Goal: Find contact information: Find contact information

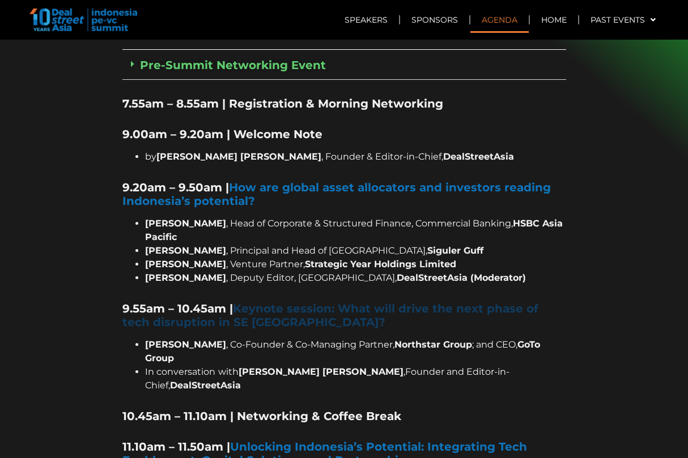
scroll to position [1133, 0]
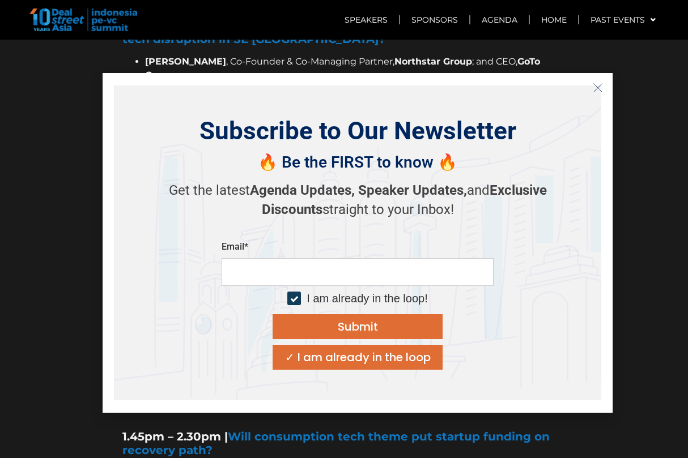
click at [594, 92] on button "Close" at bounding box center [598, 88] width 18 height 18
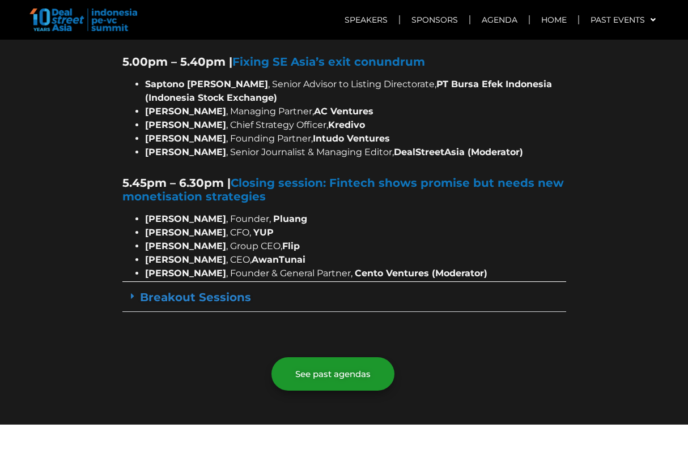
scroll to position [2324, 0]
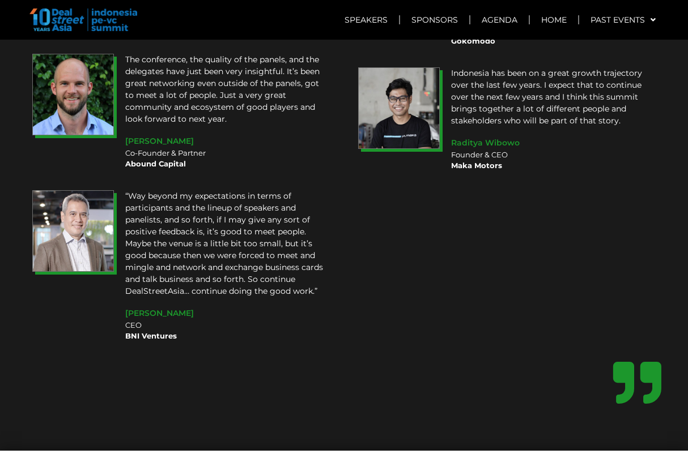
scroll to position [10262, 0]
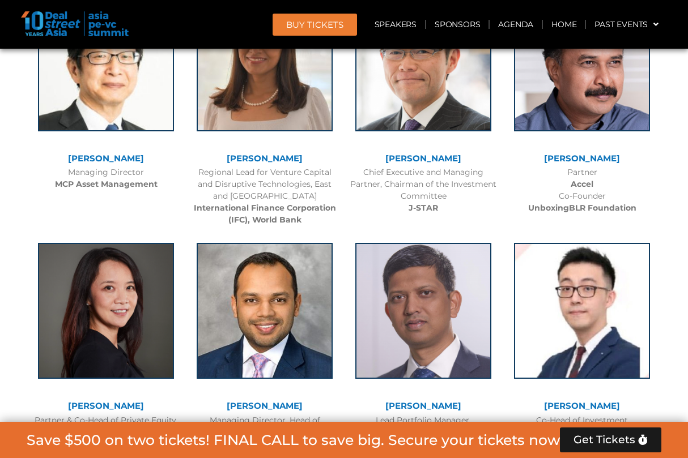
scroll to position [2620, 0]
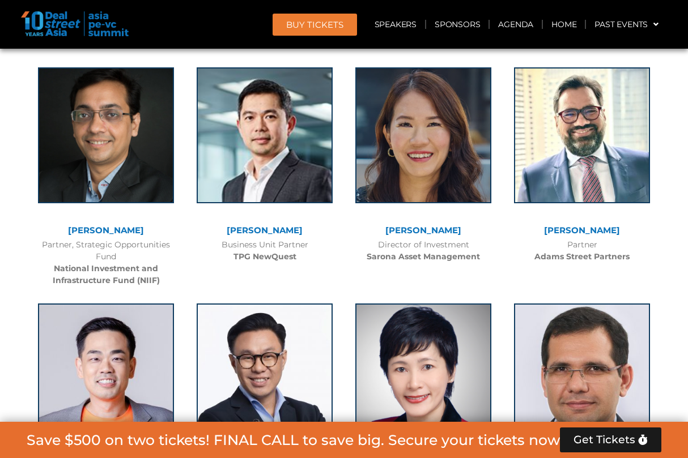
click at [661, 233] on div "[PERSON_NAME] Partner [PERSON_NAME] Street Partners" at bounding box center [582, 162] width 159 height 213
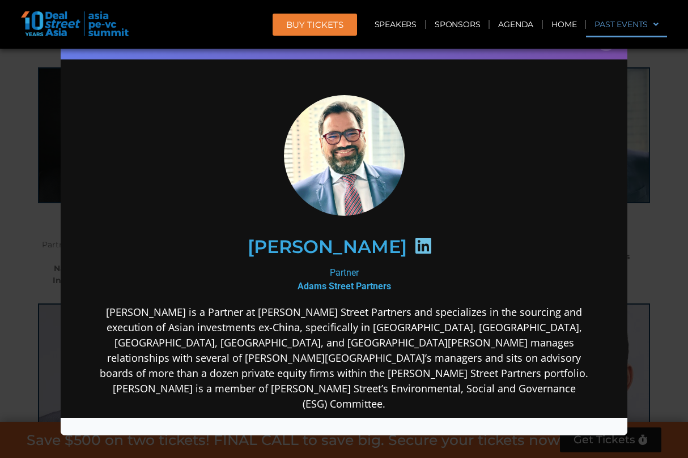
scroll to position [0, 0]
click at [648, 108] on div "Speaker Profile ×" at bounding box center [344, 229] width 688 height 458
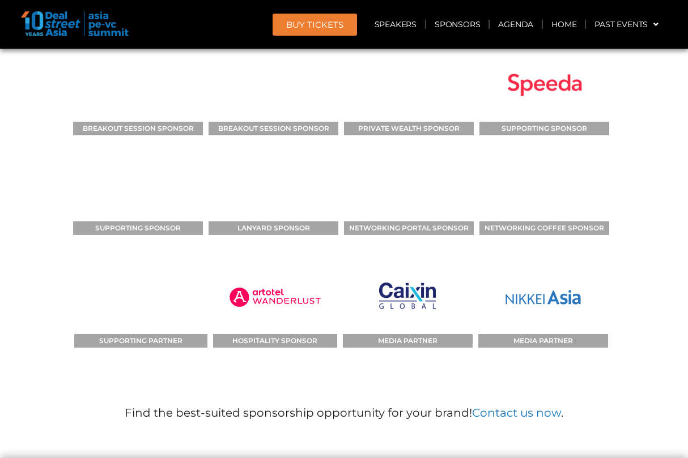
scroll to position [10387, 0]
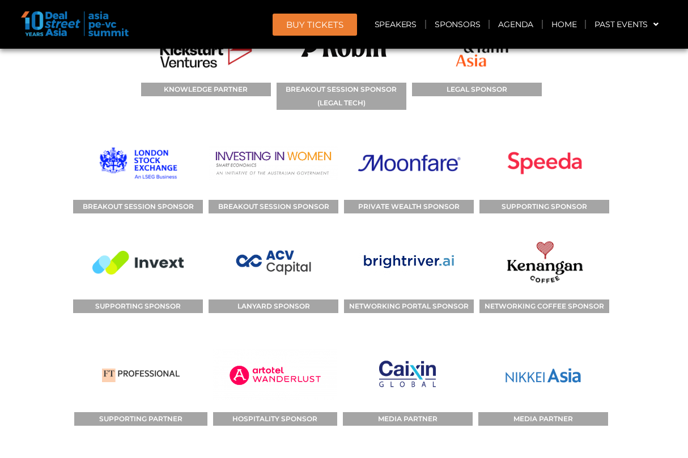
click at [636, 203] on div "SPONSORS TITLE SPONSOR SUPPORTING SPONSOR KNOWLEDGE PARTNER BREAKOUT SESSION SP…" at bounding box center [344, 171] width 646 height 686
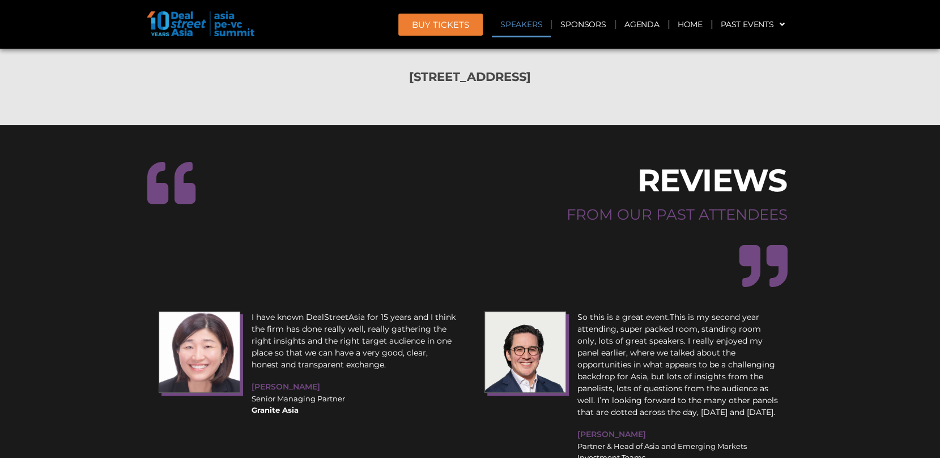
scroll to position [12292, 0]
